Goal: Task Accomplishment & Management: Use online tool/utility

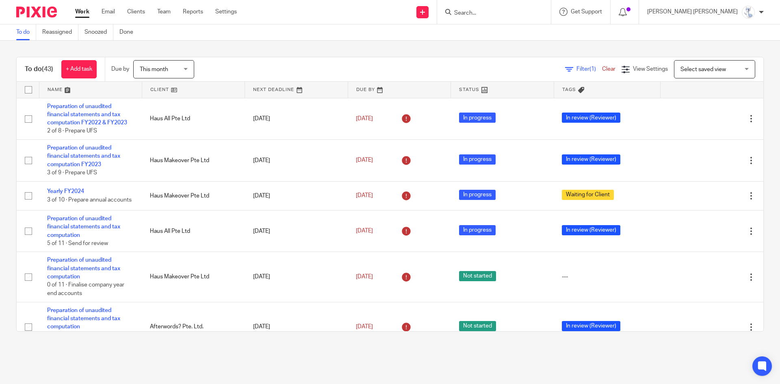
click at [54, 89] on link at bounding box center [90, 90] width 102 height 16
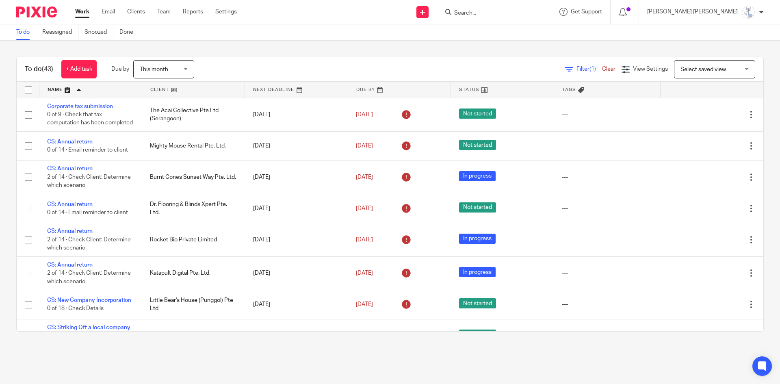
click at [133, 42] on div "To do (43) + Add task Due by This month This month Today Tomorrow This week Nex…" at bounding box center [390, 194] width 780 height 307
click at [516, 348] on main "To do Reassigned Snoozed Done To do (43) + Add task Due by This month This mont…" at bounding box center [390, 192] width 780 height 384
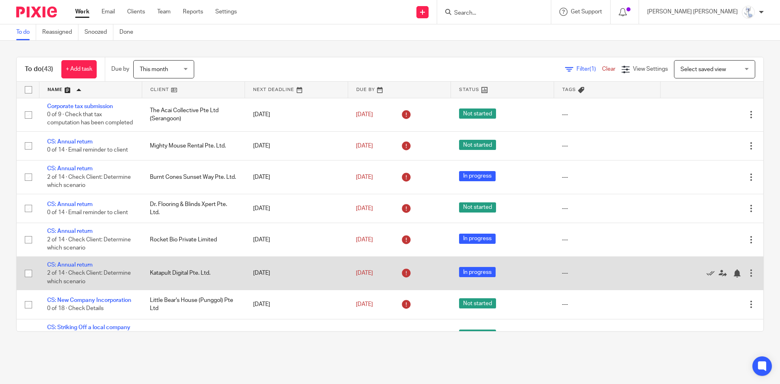
scroll to position [41, 0]
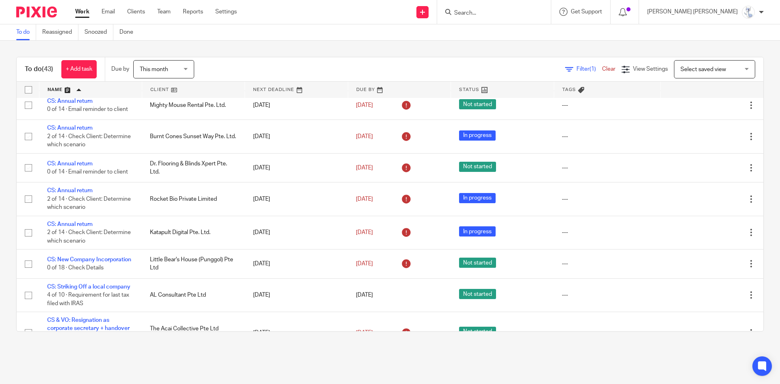
click at [692, 357] on main "To do Reassigned Snoozed Done To do (43) + Add task Due by This month This mont…" at bounding box center [390, 192] width 780 height 384
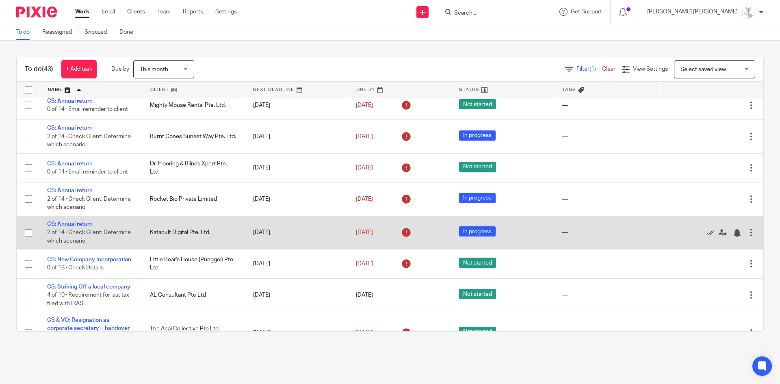
drag, startPoint x: 148, startPoint y: 239, endPoint x: 195, endPoint y: 243, distance: 46.9
click at [195, 243] on td "Katapult Digital Pte. Ltd." at bounding box center [193, 232] width 103 height 33
drag, startPoint x: 210, startPoint y: 242, endPoint x: 179, endPoint y: 240, distance: 31.3
click at [179, 240] on td "Katapult Digital Pte. Ltd." at bounding box center [193, 232] width 103 height 33
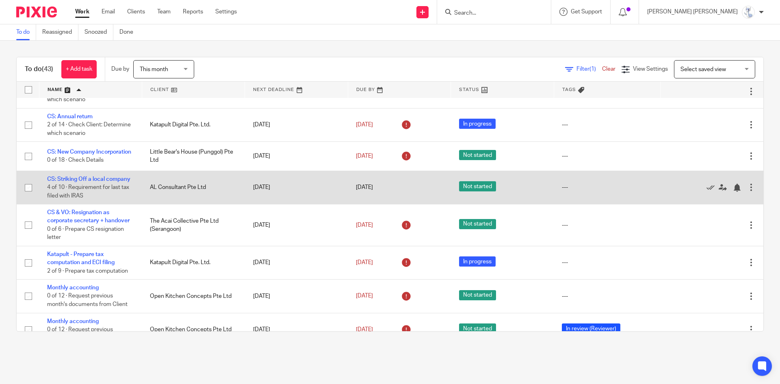
scroll to position [162, 0]
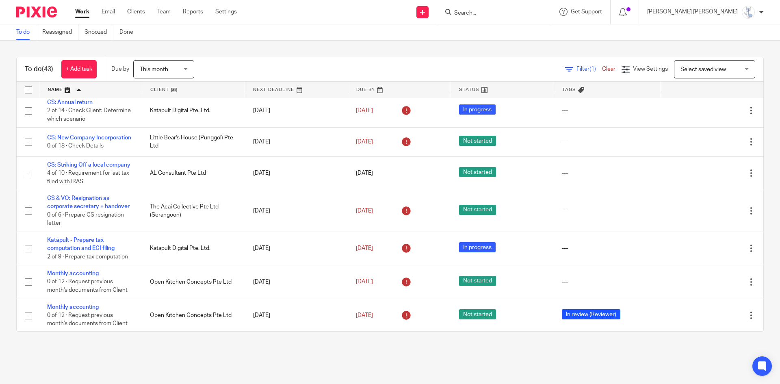
click at [447, 52] on div "To do (43) + Add task Due by This month This month Today Tomorrow This week Nex…" at bounding box center [390, 194] width 780 height 307
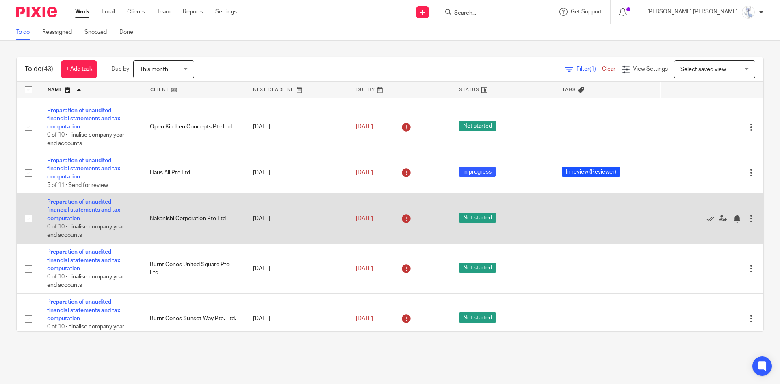
scroll to position [772, 0]
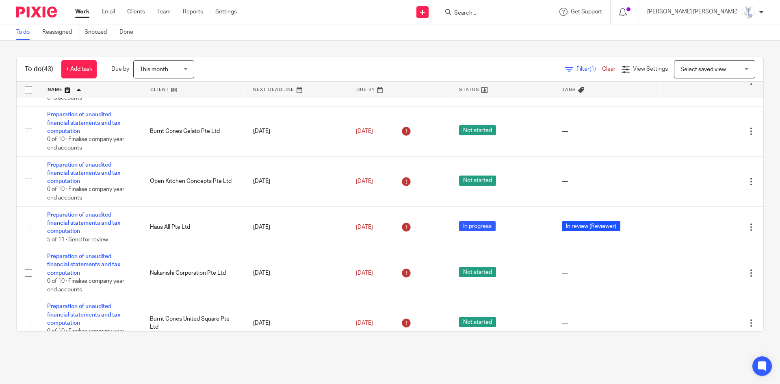
click at [526, 13] on input "Search" at bounding box center [489, 13] width 73 height 7
type input "down"
click at [540, 10] on button "reset" at bounding box center [536, 11] width 8 height 8
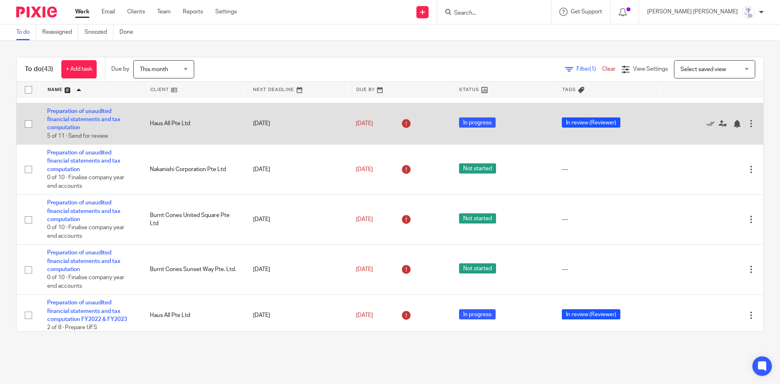
scroll to position [893, 0]
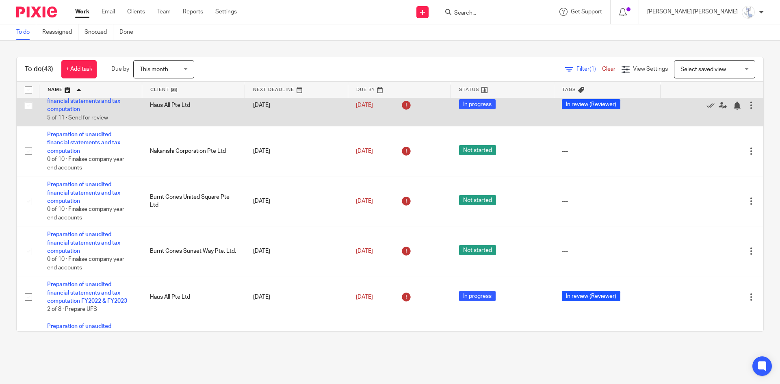
drag, startPoint x: 147, startPoint y: 121, endPoint x: 182, endPoint y: 121, distance: 35.7
click at [182, 121] on td "Haus All Pte Ltd" at bounding box center [193, 105] width 103 height 42
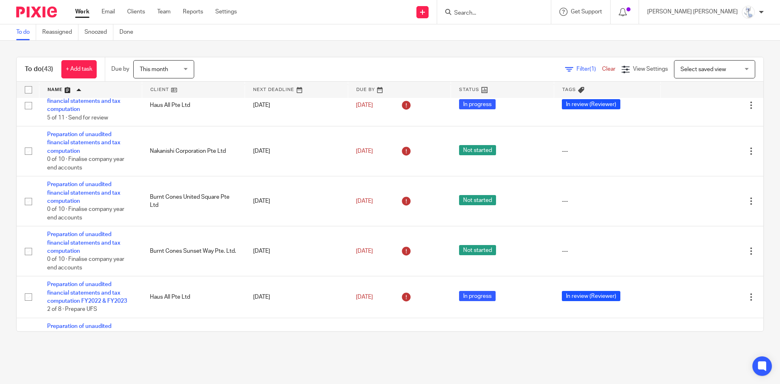
click at [244, 41] on div "To do (43) + Add task Due by This month This month Today Tomorrow This week Nex…" at bounding box center [390, 194] width 780 height 307
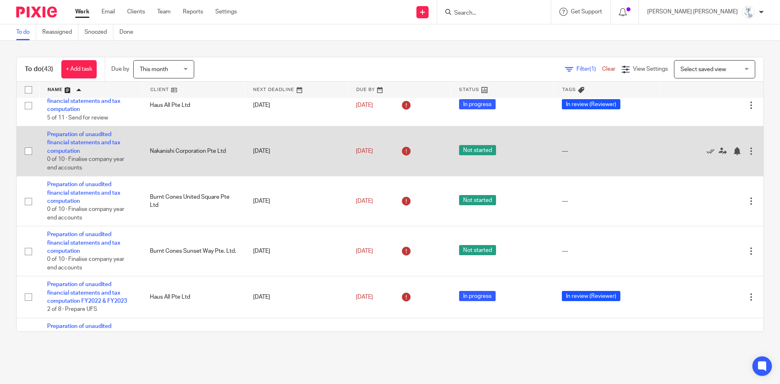
drag, startPoint x: 149, startPoint y: 162, endPoint x: 164, endPoint y: 161, distance: 15.5
click at [164, 161] on td "Nakanishi Corporation Pte Ltd" at bounding box center [193, 151] width 103 height 50
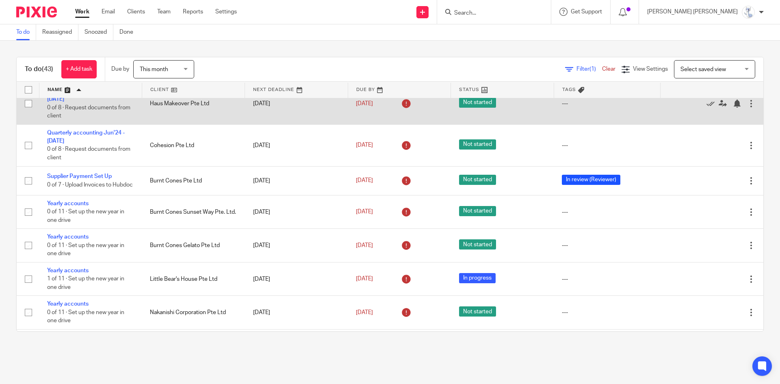
scroll to position [1421, 0]
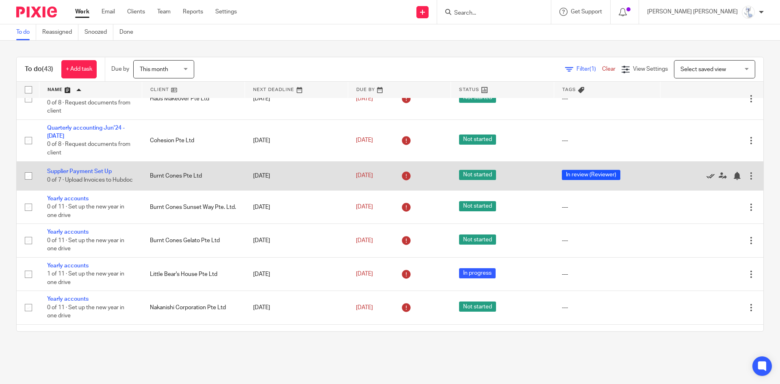
click at [706, 180] on icon at bounding box center [710, 176] width 8 height 8
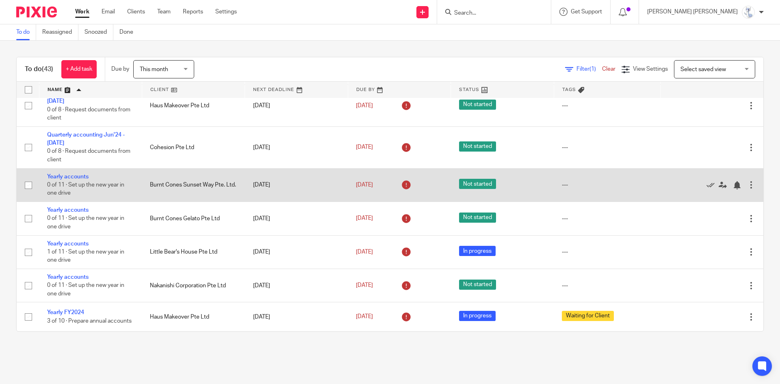
scroll to position [1423, 0]
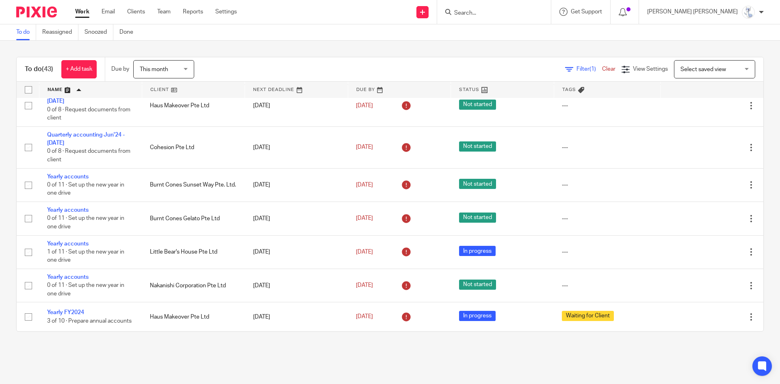
drag, startPoint x: 455, startPoint y: 47, endPoint x: 493, endPoint y: 59, distance: 39.6
click at [455, 47] on div "To do (43) + Add task Due by This month This month Today Tomorrow This week Nex…" at bounding box center [390, 194] width 780 height 307
click at [577, 51] on div "To do (43) + Add task Due by This month This month Today Tomorrow This week Nex…" at bounding box center [390, 194] width 780 height 307
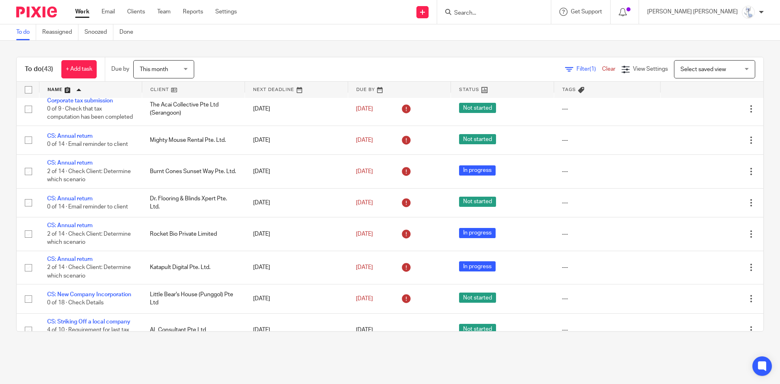
scroll to position [0, 0]
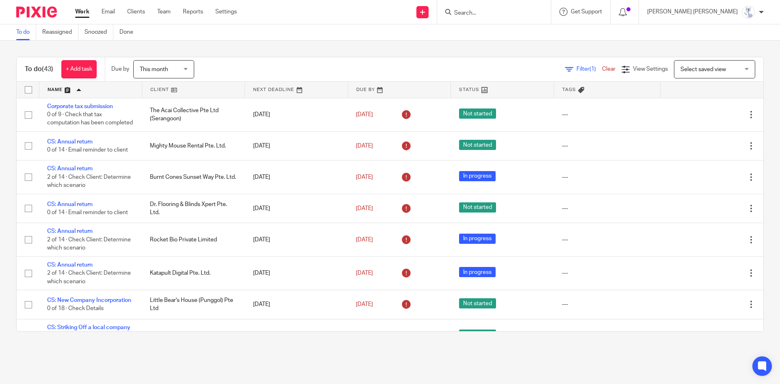
click at [568, 43] on div "To do (43) + Add task Due by This month This month Today Tomorrow This week Nex…" at bounding box center [390, 194] width 780 height 307
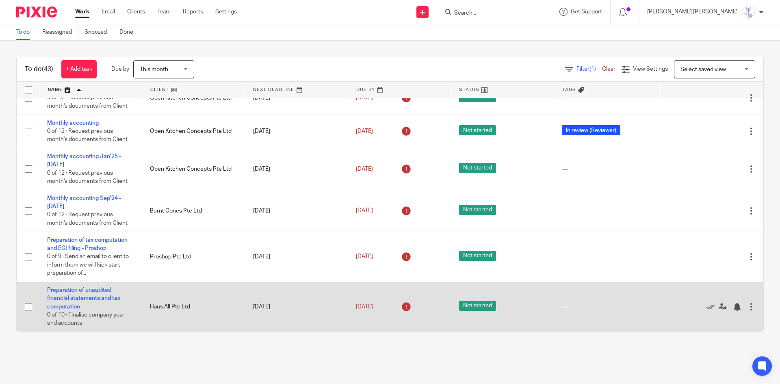
scroll to position [365, 0]
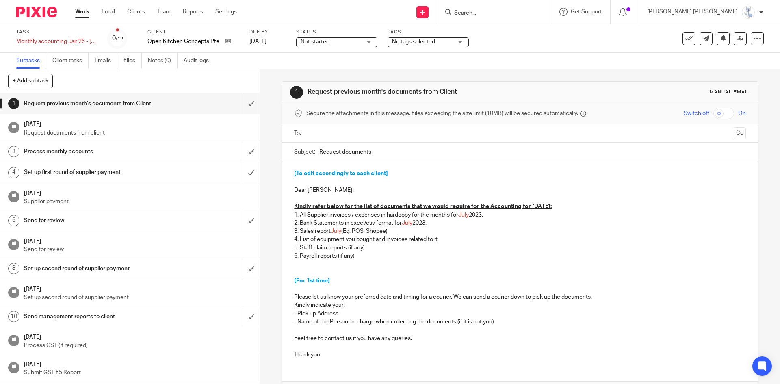
click at [526, 10] on input "Search" at bounding box center [489, 13] width 73 height 7
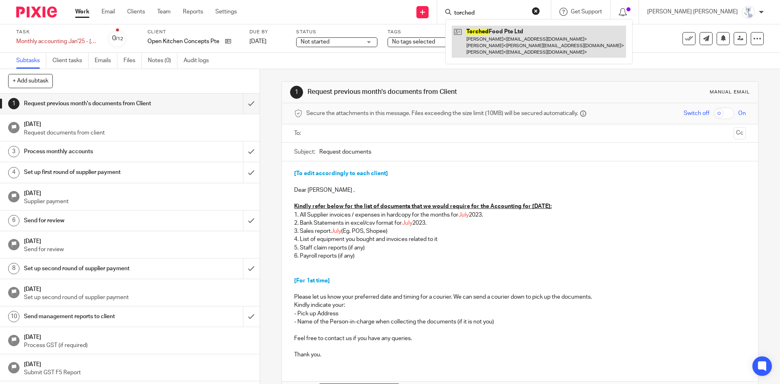
type input "torched"
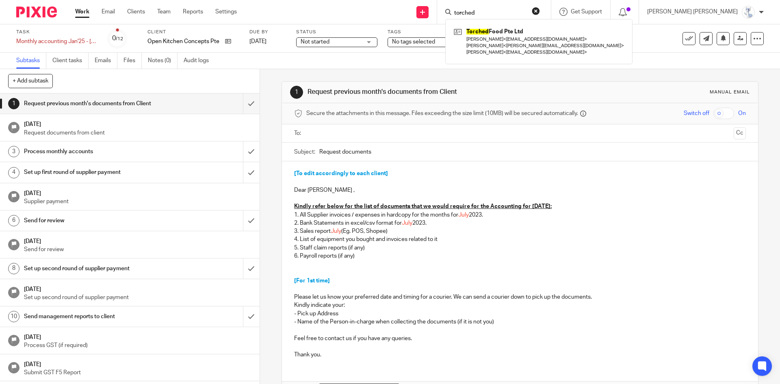
click at [540, 12] on button "reset" at bounding box center [536, 11] width 8 height 8
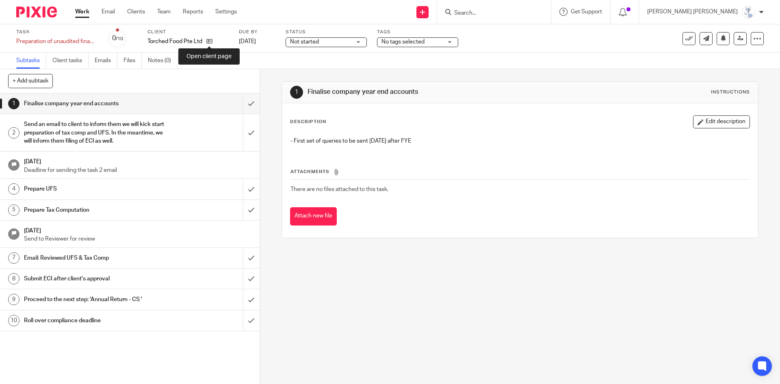
click at [214, 41] on div "Torched Food Pte Ltd" at bounding box center [187, 41] width 81 height 8
click at [211, 41] on icon at bounding box center [209, 41] width 6 height 6
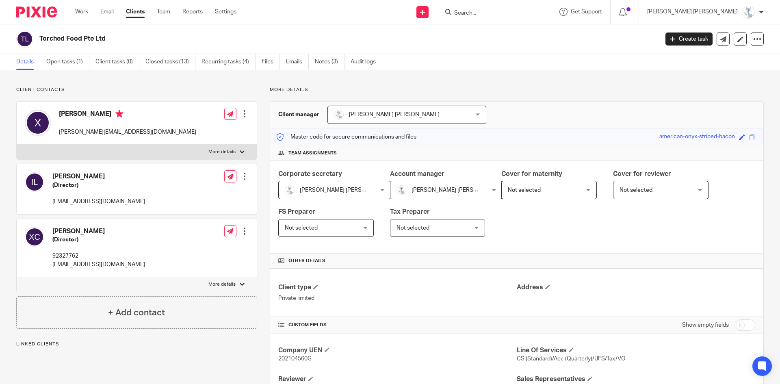
click at [58, 70] on div "Details Open tasks (1) Client tasks (0) Closed tasks (13) Recurring tasks (4) F…" at bounding box center [390, 62] width 780 height 16
click at [60, 63] on link "Open tasks (1)" at bounding box center [67, 62] width 43 height 16
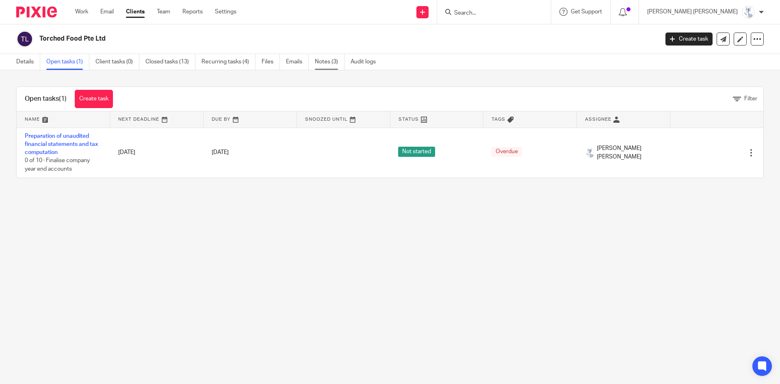
click at [320, 61] on link "Notes (3)" at bounding box center [330, 62] width 30 height 16
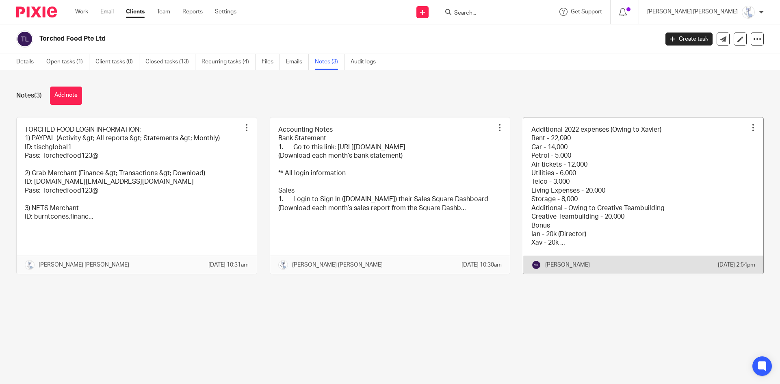
click at [636, 188] on link at bounding box center [643, 195] width 240 height 156
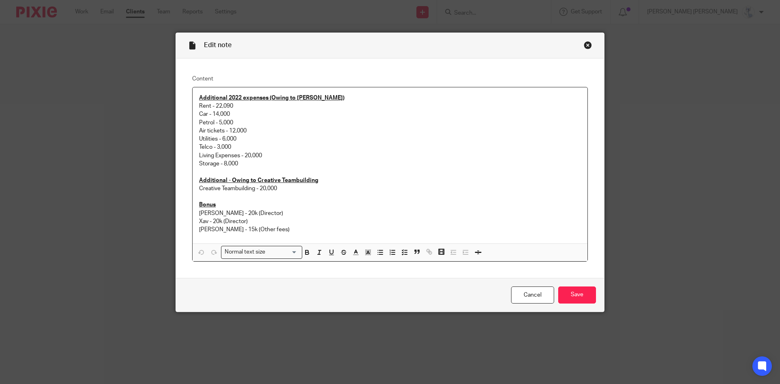
click at [584, 44] on div "Close this dialog window" at bounding box center [588, 45] width 8 height 8
